Goal: Task Accomplishment & Management: Manage account settings

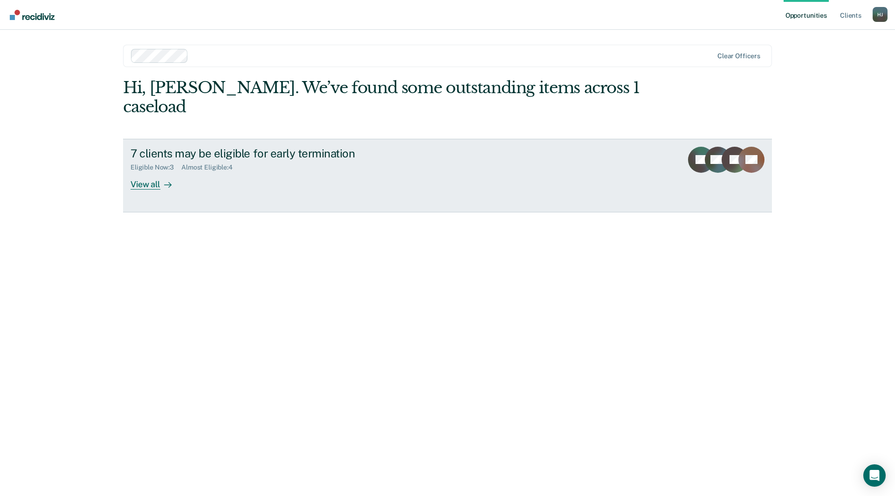
click at [147, 172] on div "View all" at bounding box center [157, 181] width 52 height 18
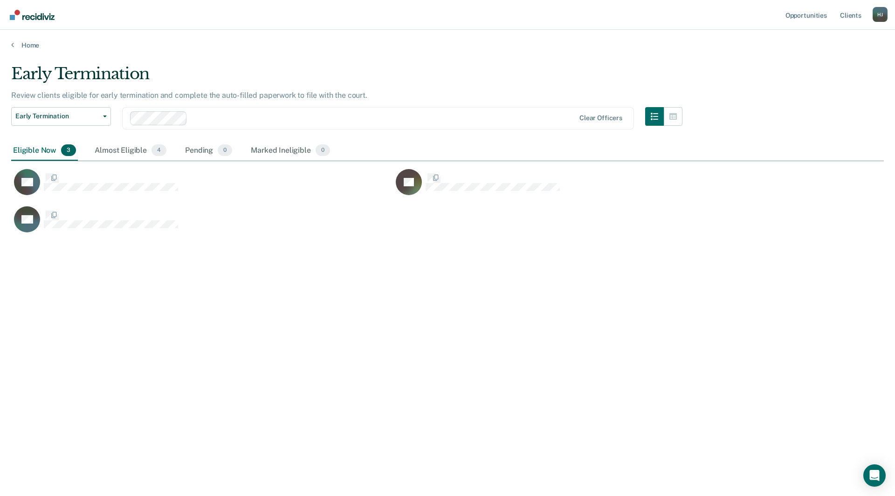
scroll to position [355, 866]
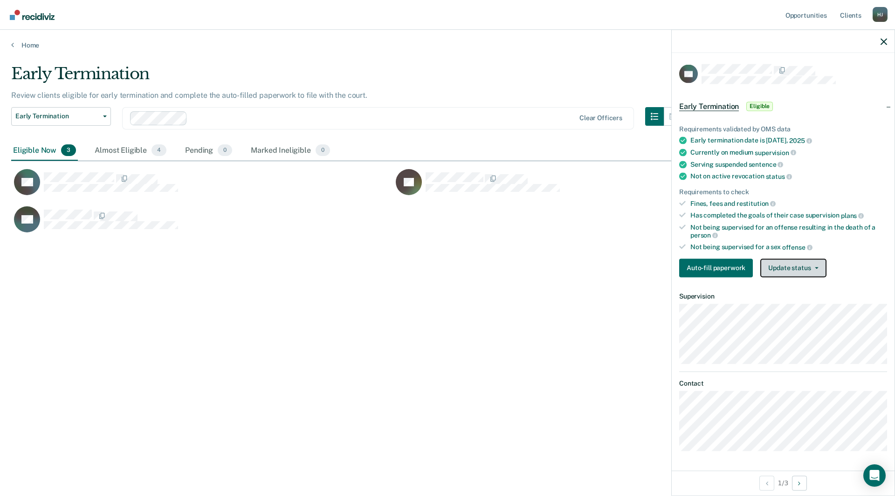
click at [791, 265] on button "Update status" at bounding box center [793, 268] width 66 height 19
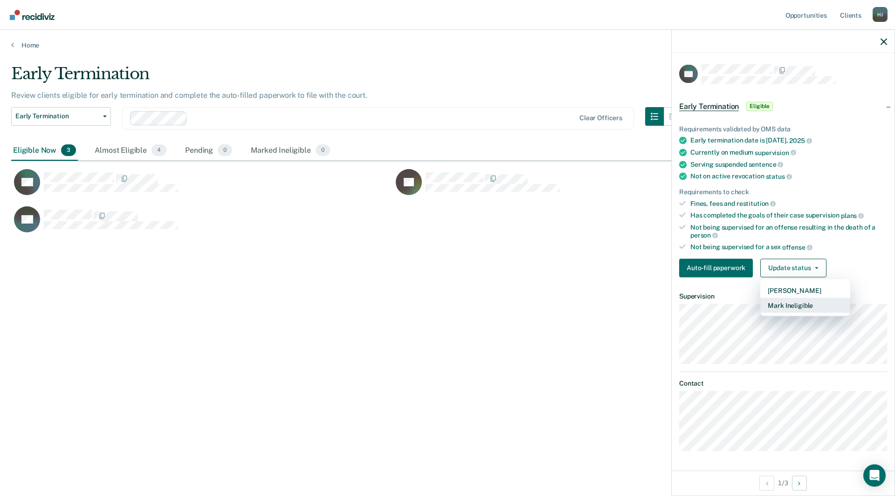
click at [797, 304] on button "Mark Ineligible" at bounding box center [805, 305] width 90 height 15
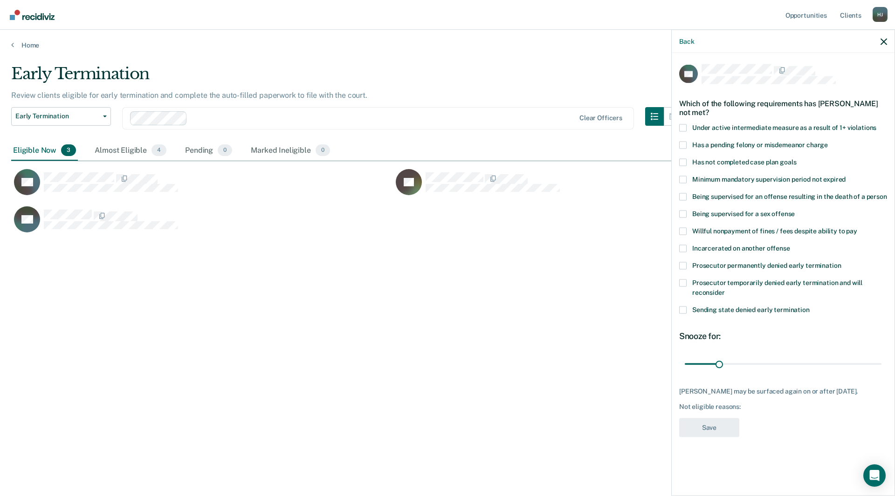
click at [680, 229] on span at bounding box center [682, 230] width 7 height 7
click at [857, 227] on input "Willful nonpayment of fines / fees despite ability to pay" at bounding box center [857, 227] width 0 height 0
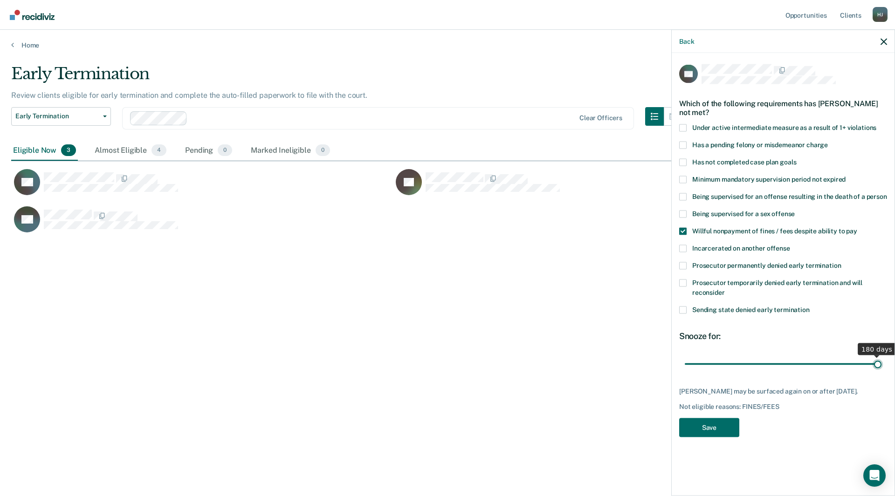
drag, startPoint x: 717, startPoint y: 367, endPoint x: 890, endPoint y: 356, distance: 172.8
type input "180"
click at [882, 356] on input "range" at bounding box center [783, 364] width 197 height 16
click at [709, 425] on button "Save" at bounding box center [709, 427] width 60 height 19
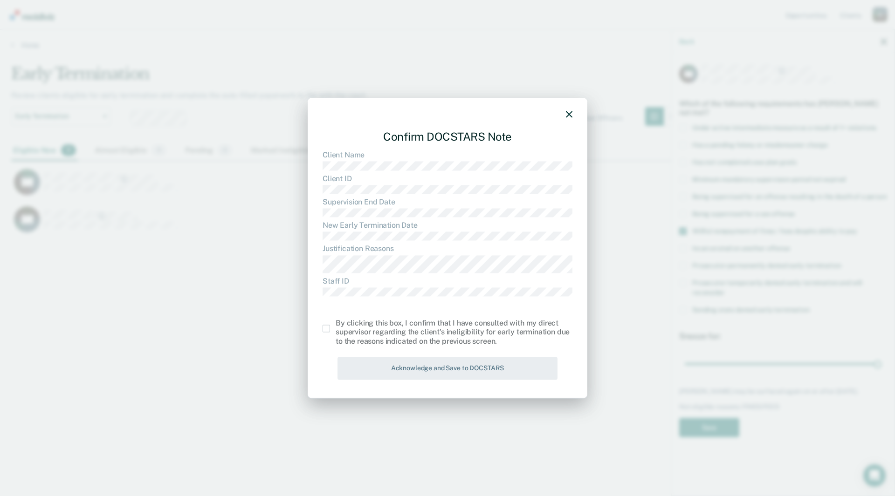
click at [365, 328] on div "By clicking this box, I confirm that I have consulted with my direct supervisor…" at bounding box center [454, 332] width 237 height 27
drag, startPoint x: 319, startPoint y: 326, endPoint x: 325, endPoint y: 329, distance: 6.9
click at [323, 328] on div "Confirm DOCSTARS Note Client Name Client ID Supervision End Date New Early Term…" at bounding box center [448, 248] width 280 height 301
click at [326, 330] on span at bounding box center [326, 328] width 7 height 7
click at [336, 325] on input "checkbox" at bounding box center [336, 325] width 0 height 0
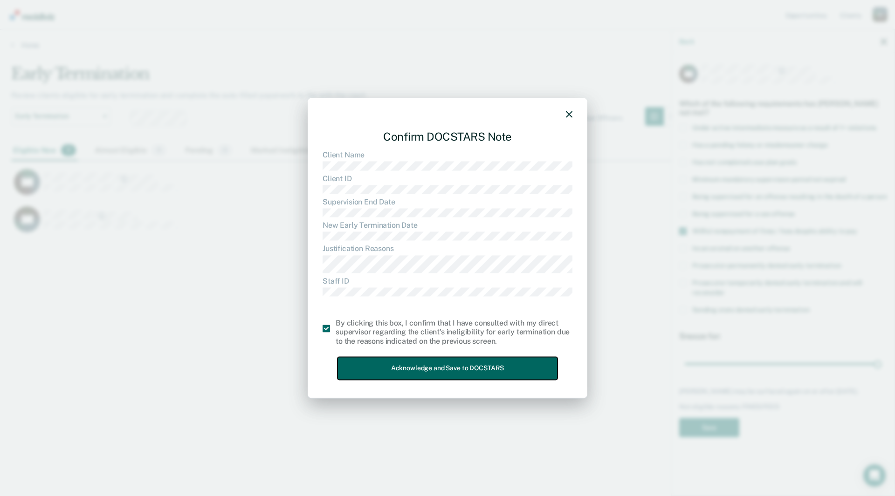
click at [421, 367] on button "Acknowledge and Save to DOCSTARS" at bounding box center [448, 368] width 220 height 23
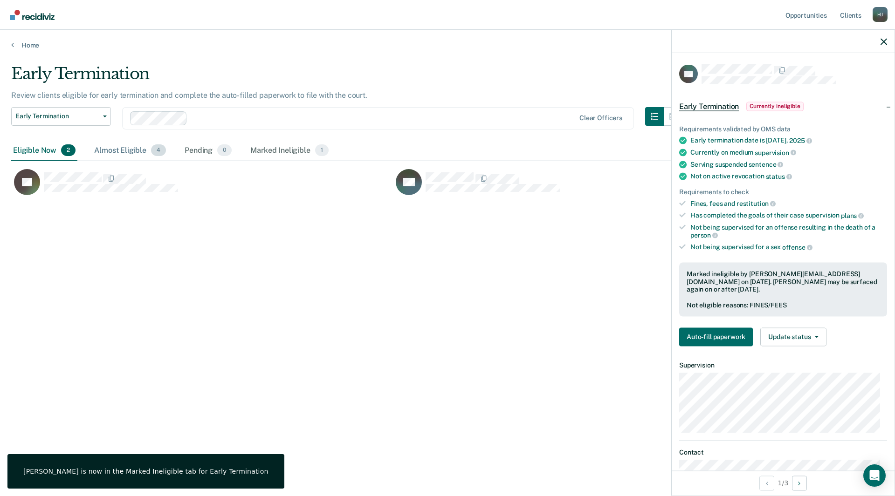
click at [135, 151] on div "Almost Eligible 4" at bounding box center [130, 151] width 76 height 21
